Goal: Task Accomplishment & Management: Manage account settings

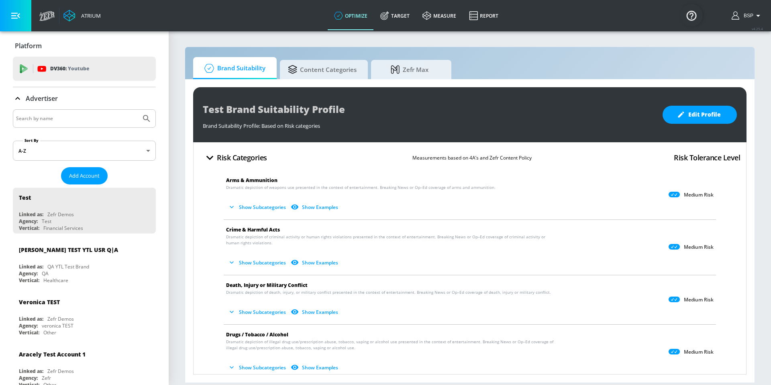
click at [104, 117] on input "Search by name" at bounding box center [77, 118] width 122 height 10
type input "mondelez"
click at [143, 121] on icon "Submit Search" at bounding box center [146, 118] width 7 height 7
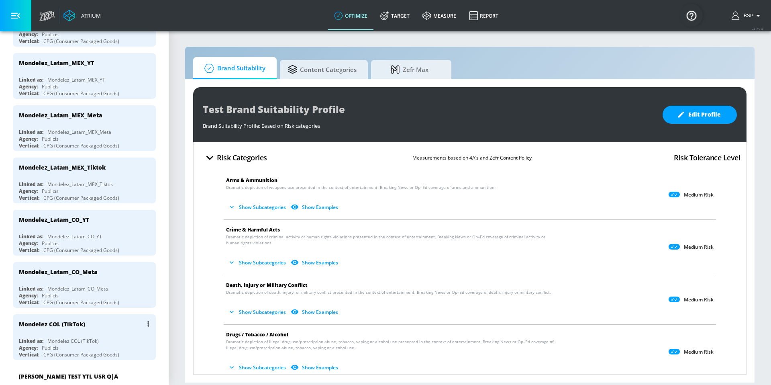
scroll to position [415, 0]
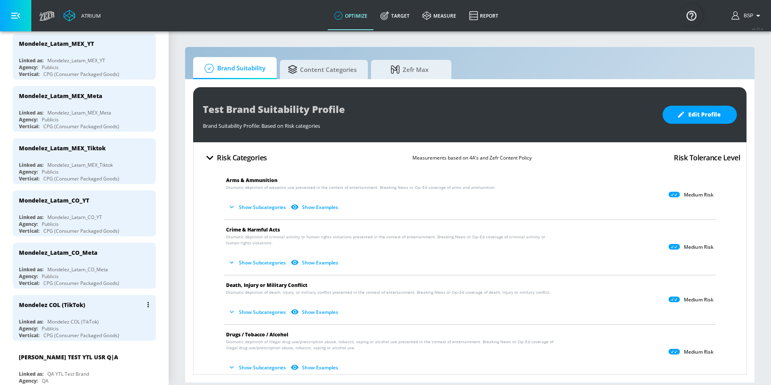
click at [104, 313] on div "Mondelez COL (TikTok)" at bounding box center [86, 304] width 135 height 19
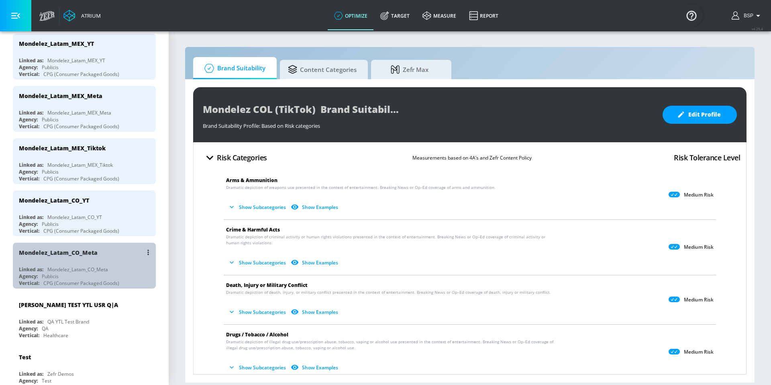
click at [106, 264] on div "Mondelez_Latam_CO_Meta Linked as: Mondelez_Latam_CO_Meta Agency: Publicis Verti…" at bounding box center [84, 265] width 143 height 46
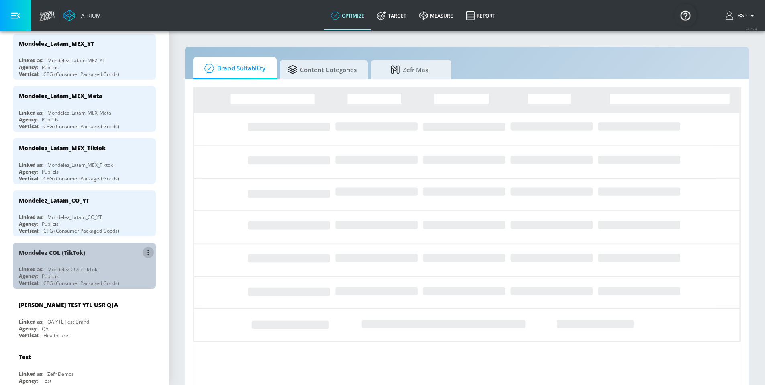
click at [143, 255] on button "list of Advertiser" at bounding box center [147, 251] width 11 height 11
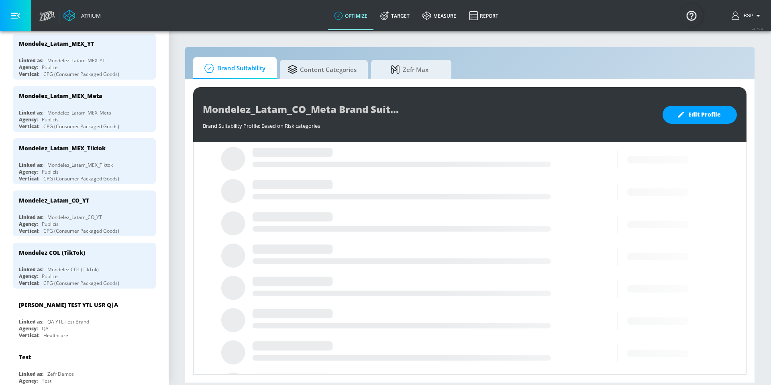
click at [143, 255] on button "list of Advertiser" at bounding box center [147, 251] width 11 height 11
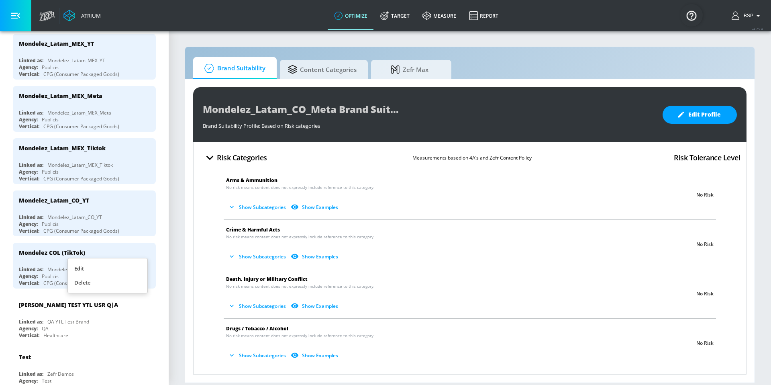
click at [128, 263] on li "Edit" at bounding box center [107, 268] width 79 height 14
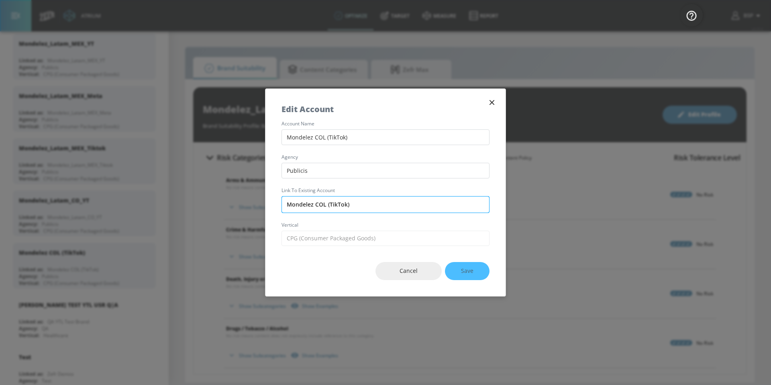
click at [389, 207] on input "Mondelez COL (TikTok)" at bounding box center [385, 204] width 208 height 17
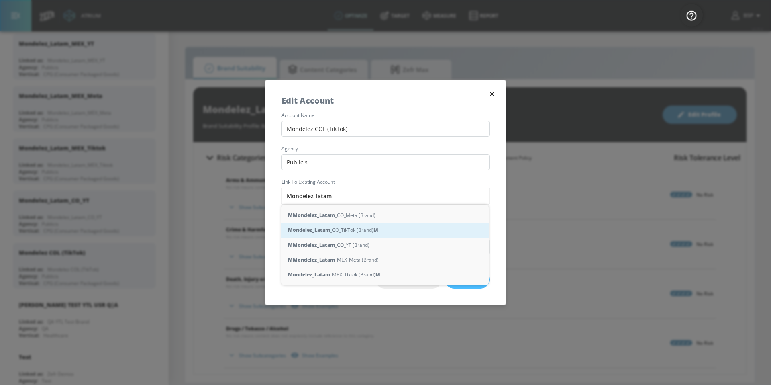
click at [340, 230] on div "Mondelez_Latam _CO_TikTok (Brand) M" at bounding box center [384, 229] width 207 height 15
type input "Mondelez_Latam_CO_TikTok (Brand)"
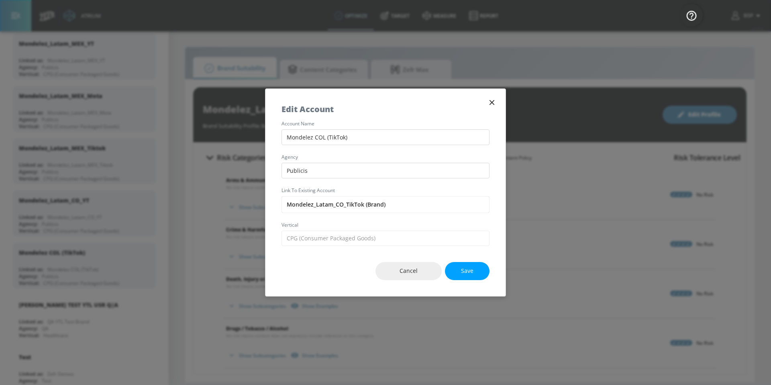
drag, startPoint x: 364, startPoint y: 205, endPoint x: 277, endPoint y: 203, distance: 87.1
click at [277, 203] on div "account name Mondelez COL (TikTok) agency Publicis Link to Existing Account Mon…" at bounding box center [385, 183] width 240 height 124
click at [362, 136] on input "Mondelez COL (TikTok)" at bounding box center [385, 137] width 208 height 16
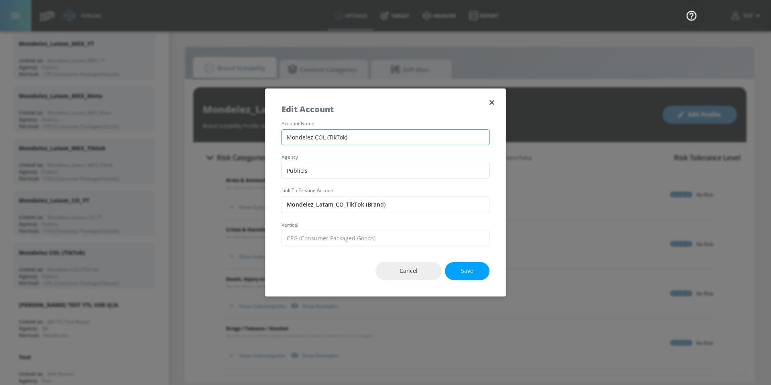
paste input "_Latam_CO_TikTok"
type input "Mondelez_Latam_CO_TikTok"
click at [472, 272] on span "Save" at bounding box center [467, 271] width 12 height 10
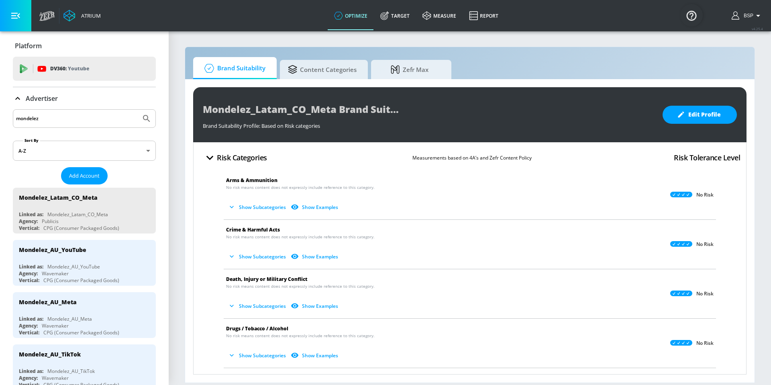
click at [144, 117] on icon "Submit Search" at bounding box center [147, 119] width 10 height 10
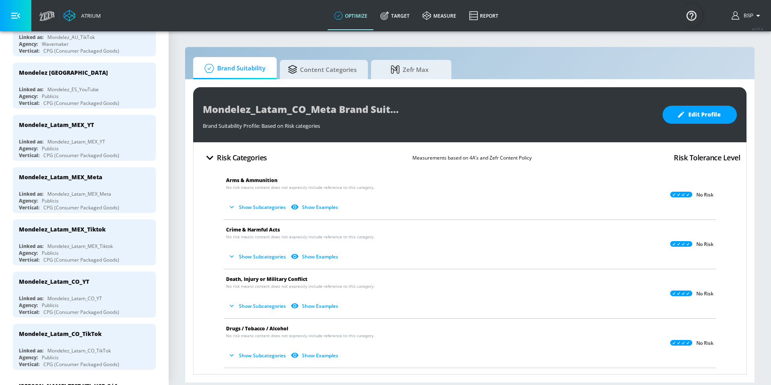
scroll to position [352, 0]
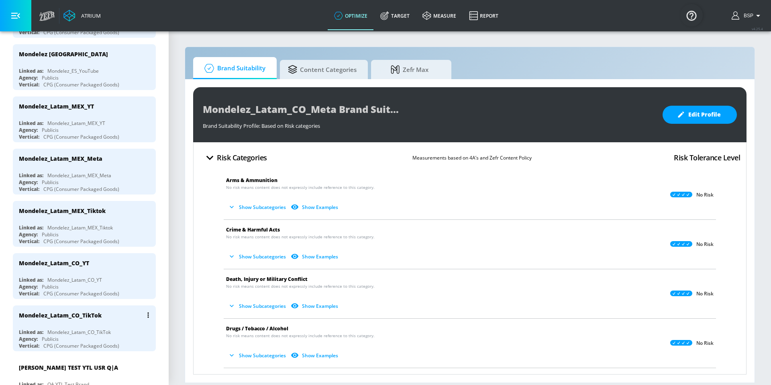
click at [85, 320] on div "Mondelez_Latam_CO_TikTok" at bounding box center [86, 314] width 135 height 19
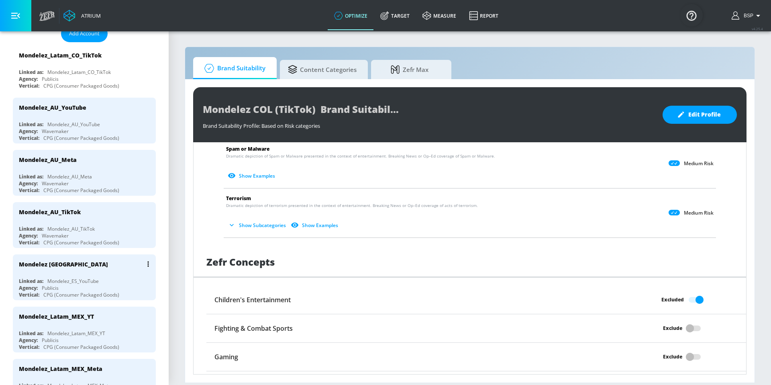
scroll to position [157, 0]
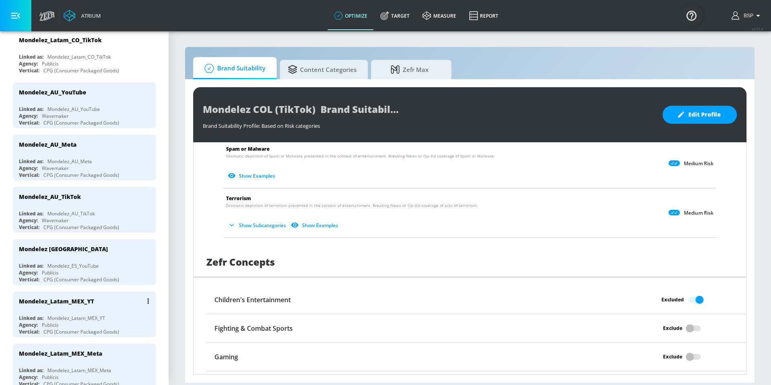
click at [99, 324] on div "Agency: Publicis" at bounding box center [86, 324] width 135 height 7
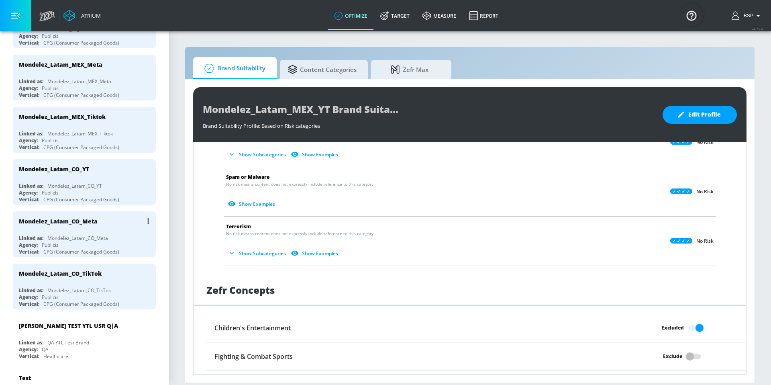
scroll to position [430, 0]
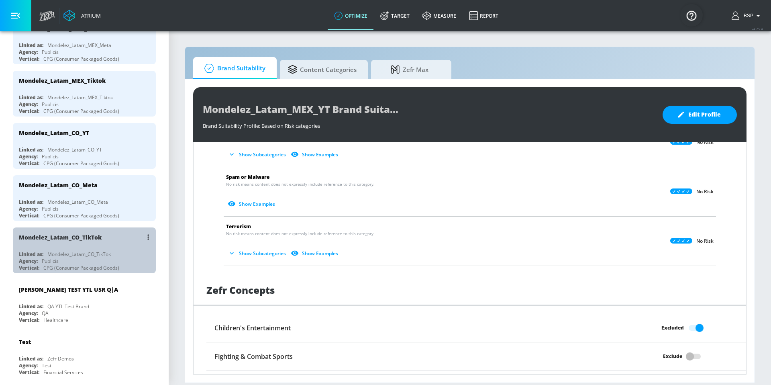
click at [93, 252] on div "Mondelez_Latam_CO_TikTok" at bounding box center [78, 253] width 63 height 7
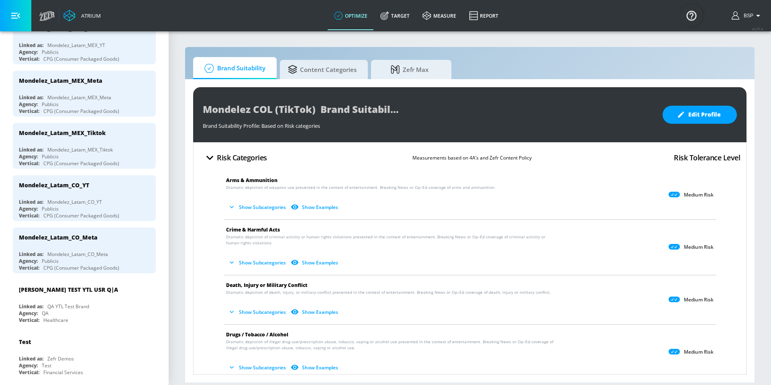
click at [87, 205] on div "Agency: Publicis" at bounding box center [86, 208] width 135 height 7
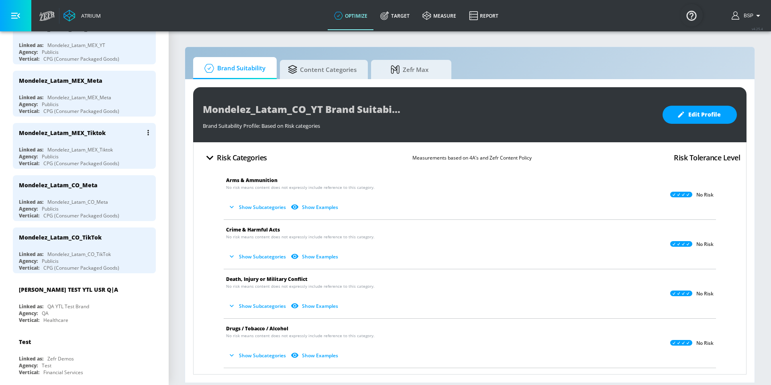
click at [83, 154] on div "Agency: Publicis" at bounding box center [86, 156] width 135 height 7
click at [85, 256] on div "Mondelez_Latam_CO_TikTok" at bounding box center [78, 253] width 63 height 7
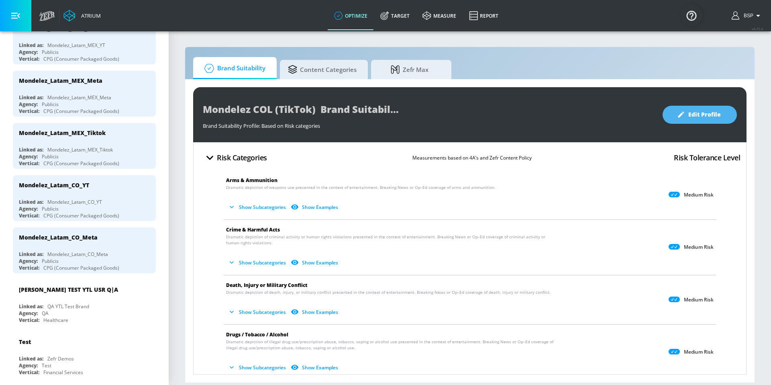
click at [694, 113] on span "Edit Profile" at bounding box center [699, 115] width 42 height 10
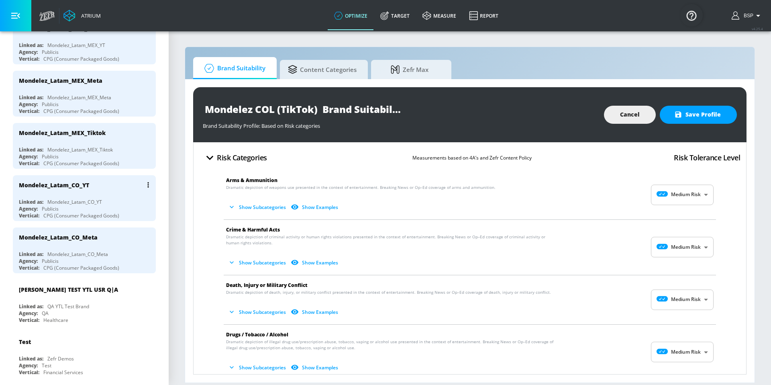
scroll to position [34, 0]
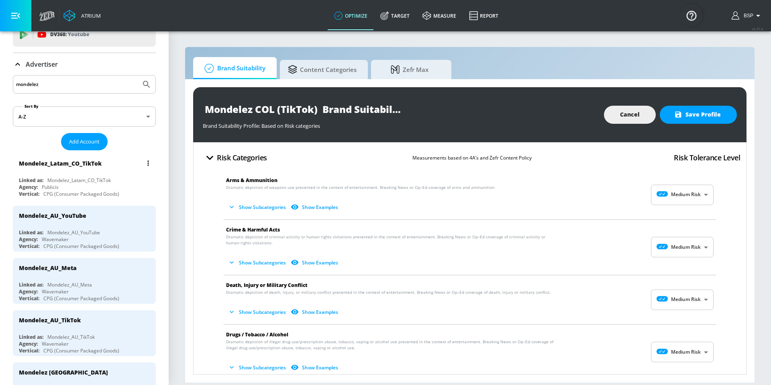
click at [123, 182] on div "Linked as: Mondelez_Latam_CO_TikTok" at bounding box center [86, 180] width 135 height 7
click at [105, 161] on div "Mondelez_Latam_CO_TikTok" at bounding box center [86, 162] width 135 height 19
